Goal: Task Accomplishment & Management: Manage account settings

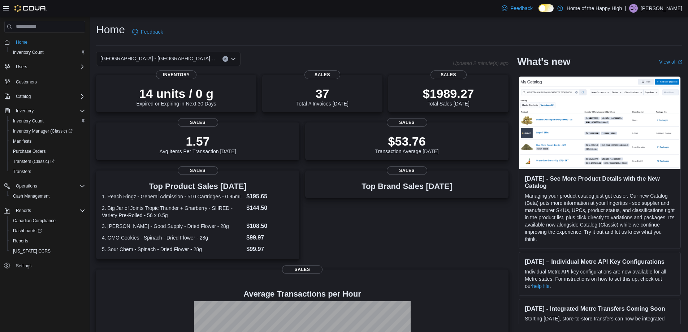
click at [657, 7] on p "Evan Kaybidge" at bounding box center [662, 8] width 42 height 9
click at [632, 70] on span "Sign Out" at bounding box center [636, 70] width 20 height 7
